Goal: Task Accomplishment & Management: Manage account settings

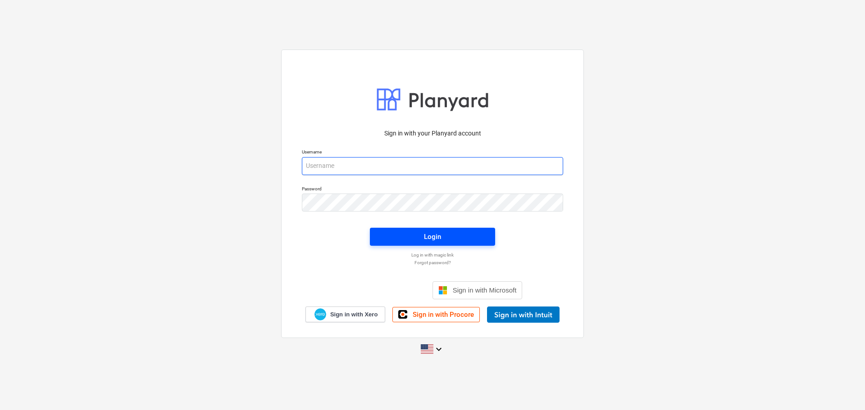
type input "javier+catiland@conservatoriosa.com"
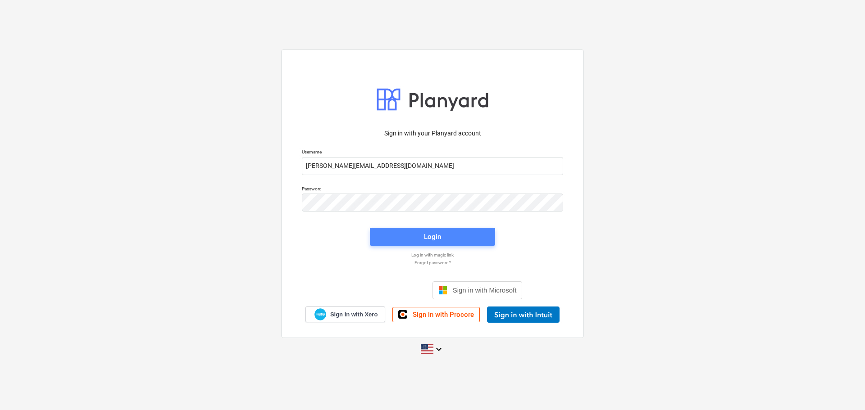
click at [433, 233] on div "Login" at bounding box center [432, 237] width 17 height 12
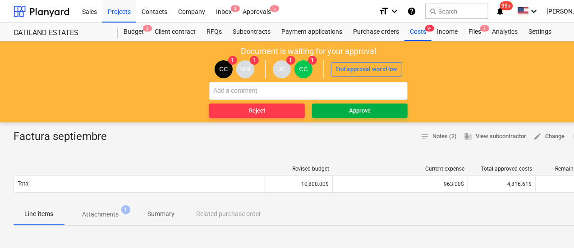
click at [370, 110] on span "Approve" at bounding box center [359, 111] width 88 height 10
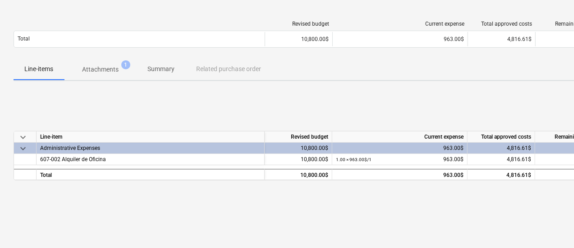
scroll to position [90, 0]
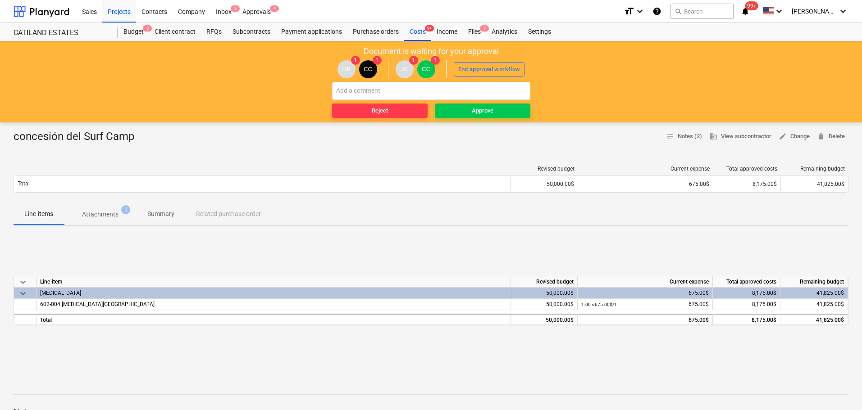
click at [95, 215] on p "Attachments" at bounding box center [100, 214] width 36 height 9
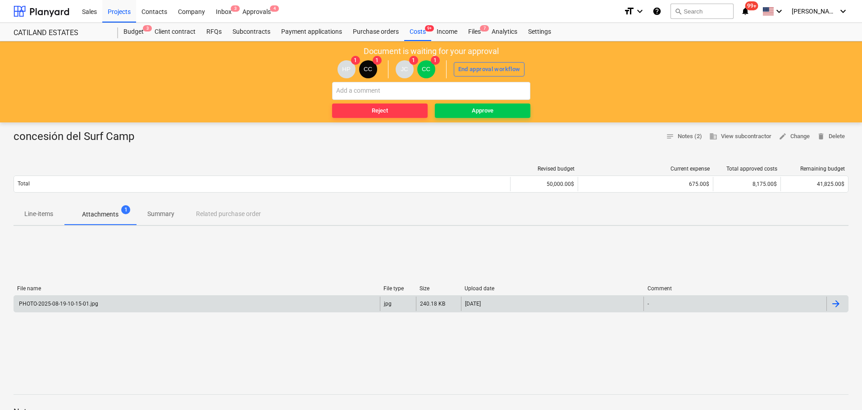
click at [68, 303] on div "PHOTO-2025-08-19-10-15-01.jpg" at bounding box center [58, 304] width 81 height 6
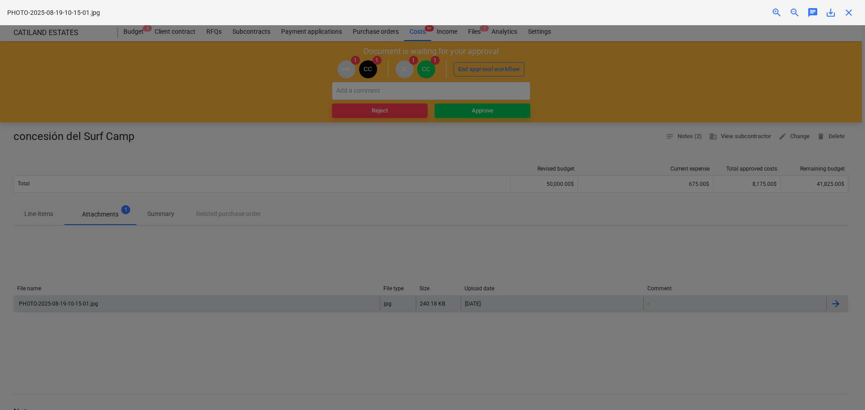
scroll to position [90, 0]
click at [675, 59] on div at bounding box center [432, 217] width 865 height 385
click at [219, 34] on img at bounding box center [432, 29] width 433 height 9
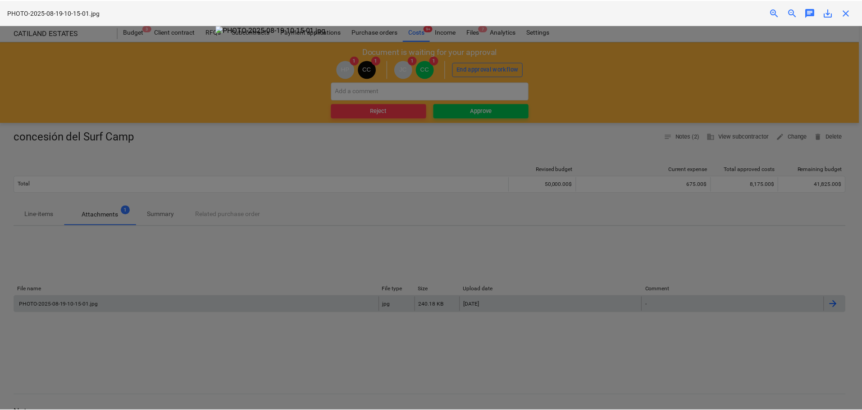
scroll to position [0, 0]
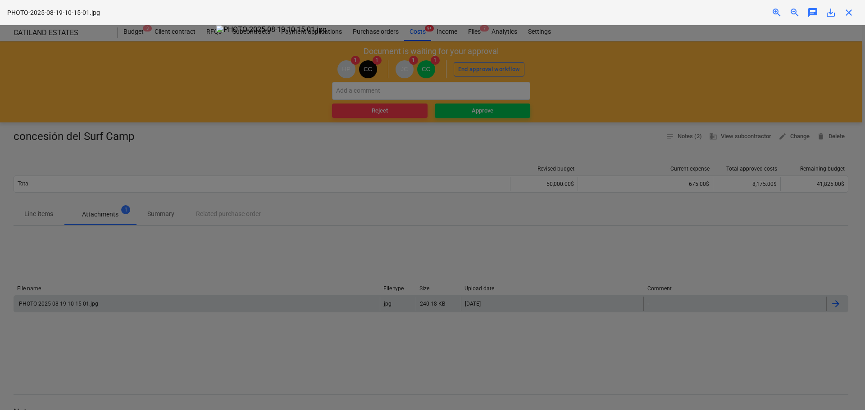
click at [850, 8] on span "close" at bounding box center [848, 12] width 11 height 11
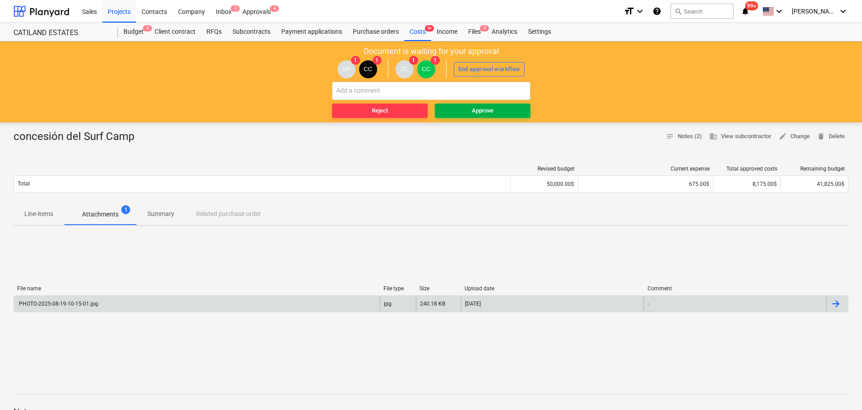
click at [456, 107] on span "Approve" at bounding box center [482, 111] width 88 height 10
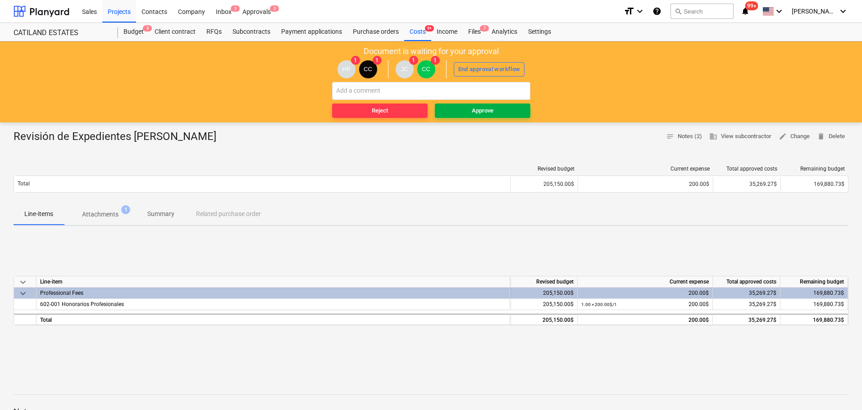
click at [486, 110] on div "Approve" at bounding box center [483, 111] width 22 height 10
click at [96, 214] on p "Attachments" at bounding box center [100, 214] width 36 height 9
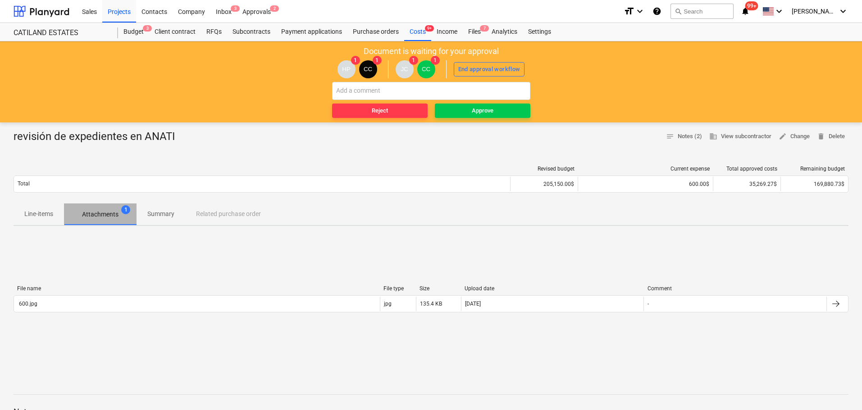
click at [94, 214] on p "Attachments" at bounding box center [100, 214] width 36 height 9
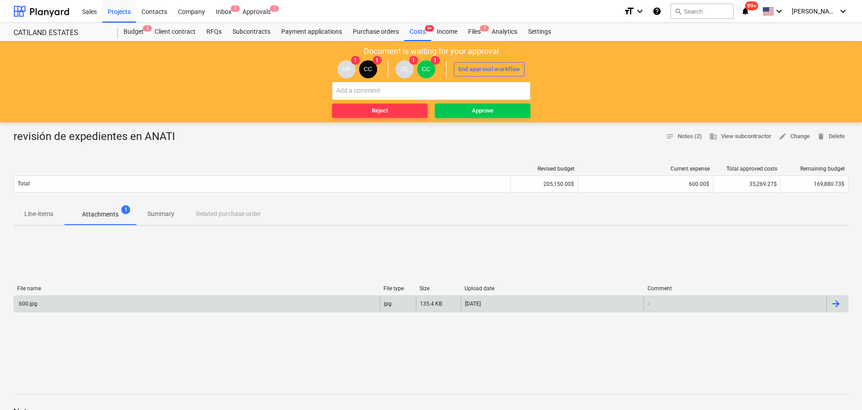
click at [39, 304] on div "600.jpg" at bounding box center [197, 304] width 366 height 14
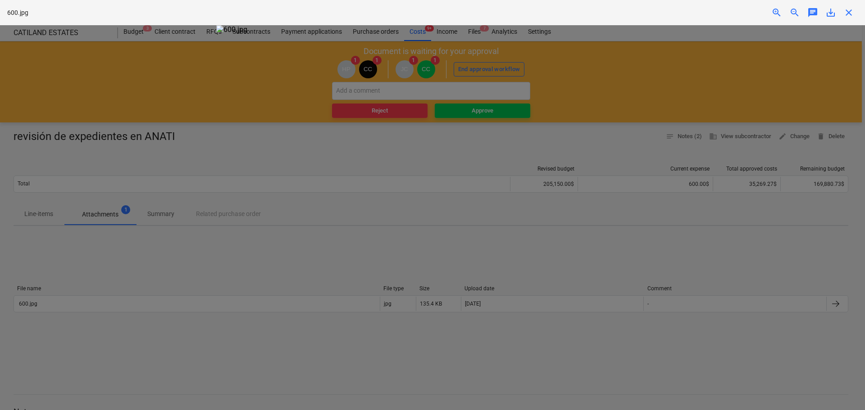
click at [853, 15] on span "close" at bounding box center [848, 12] width 11 height 11
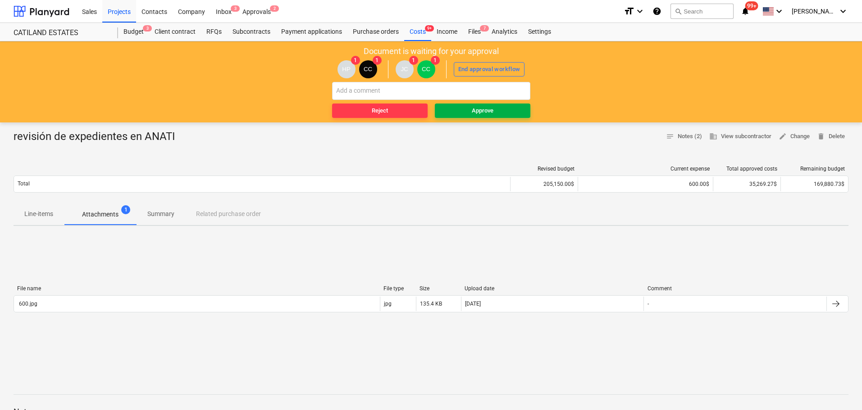
click at [465, 109] on span "Approve" at bounding box center [482, 111] width 88 height 10
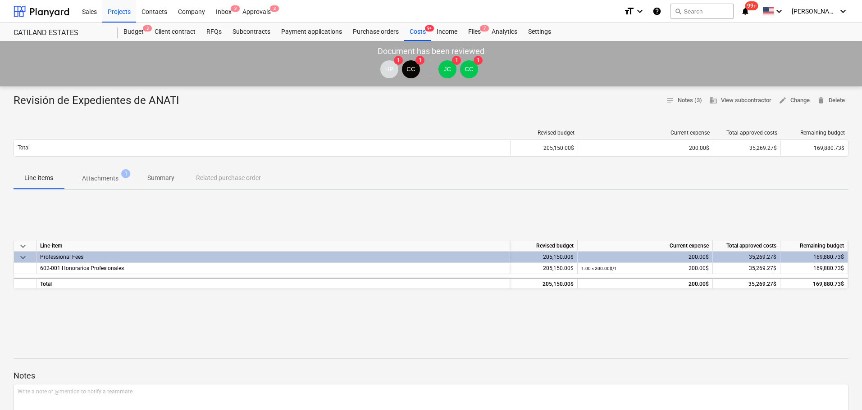
click at [98, 182] on p "Attachments" at bounding box center [100, 178] width 36 height 9
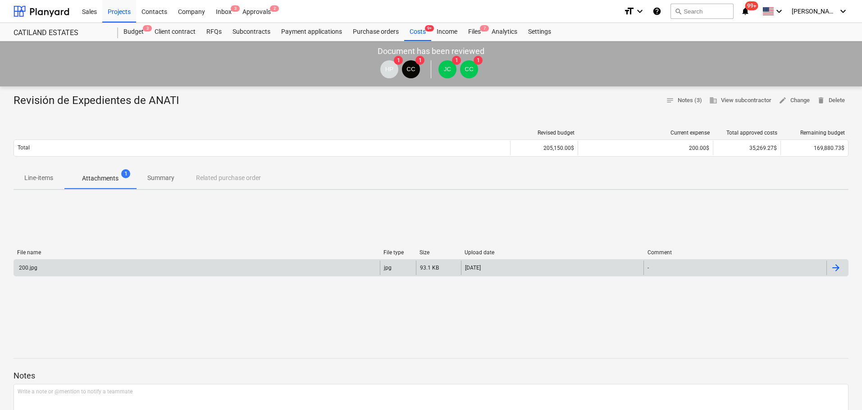
click at [58, 270] on div "200.jpg" at bounding box center [197, 268] width 366 height 14
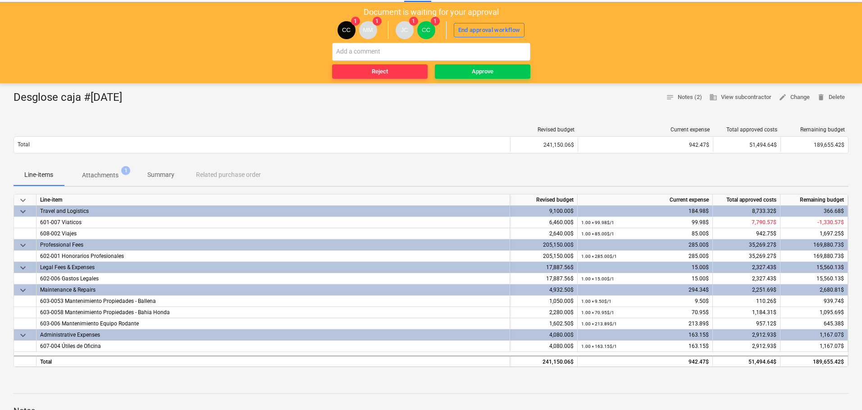
scroll to position [90, 0]
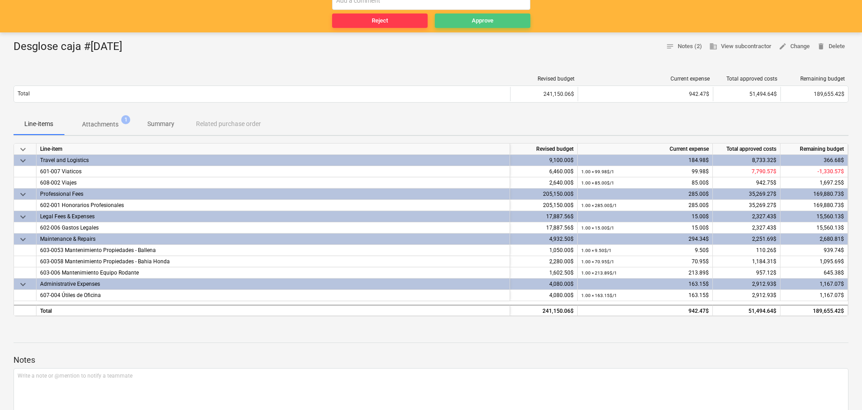
click at [480, 22] on div "Approve" at bounding box center [483, 21] width 22 height 10
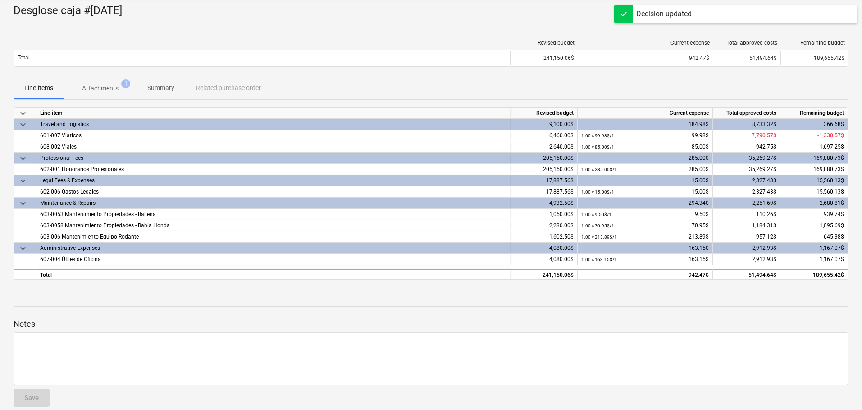
scroll to position [0, 0]
